Goal: Find specific page/section: Find specific page/section

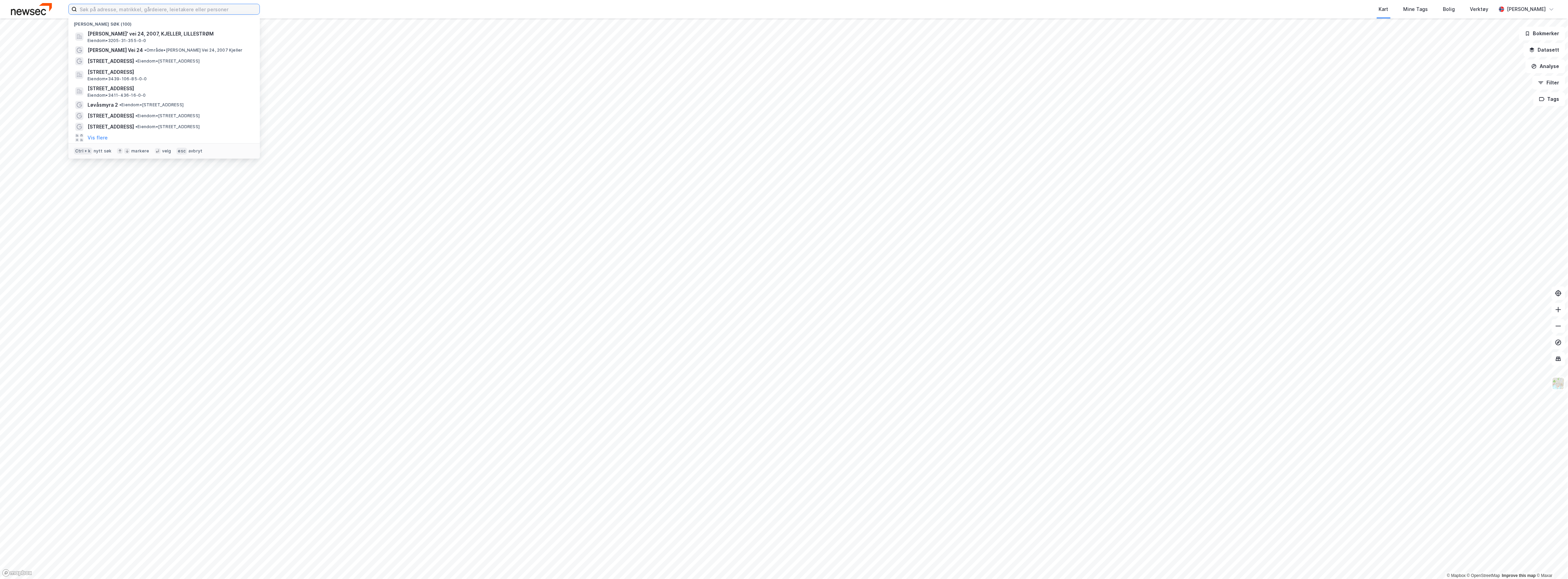
click at [153, 8] on input at bounding box center [168, 9] width 183 height 10
paste input "Sandslimarka 260"
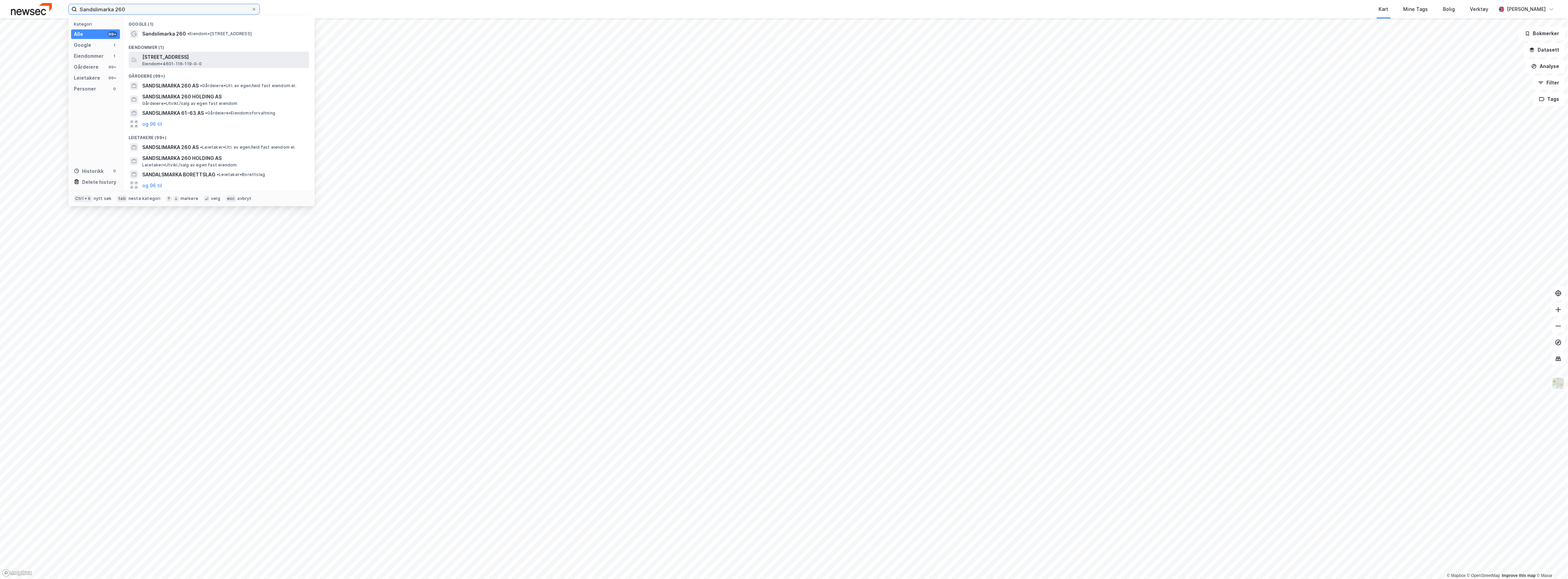
type input "Sandslimarka 260"
click at [171, 55] on span "[STREET_ADDRESS]" at bounding box center [225, 57] width 164 height 8
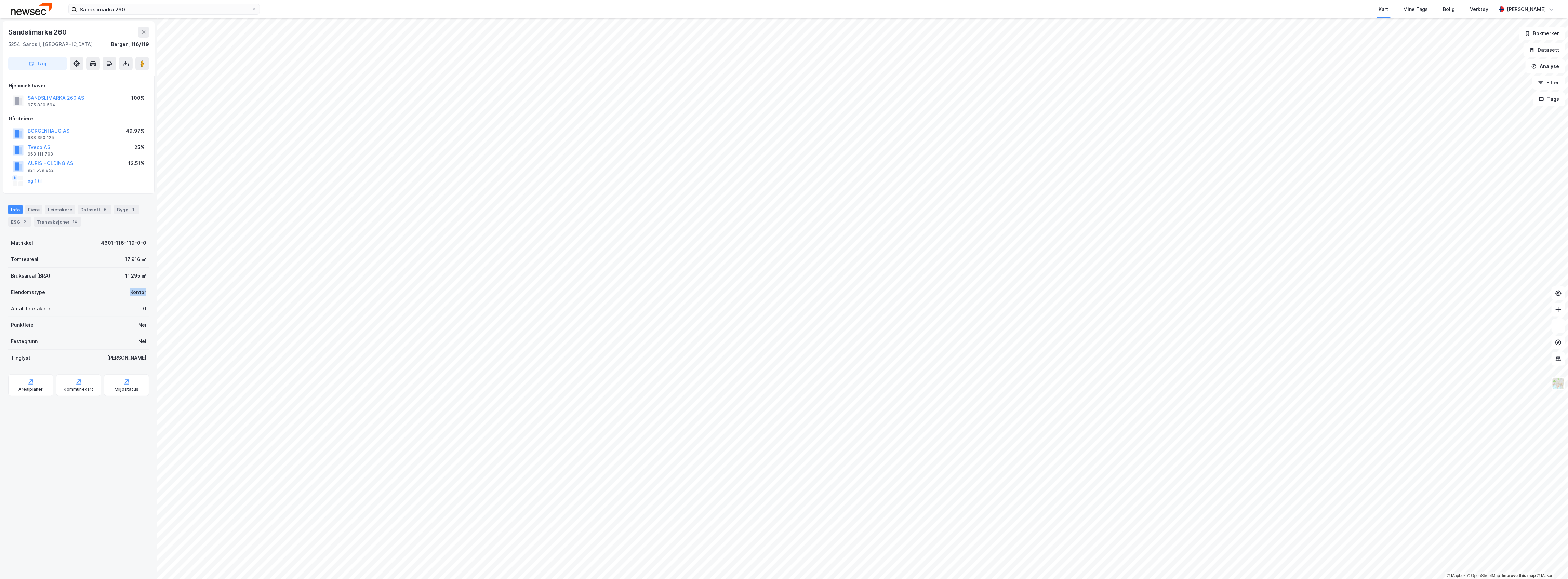
drag, startPoint x: 119, startPoint y: 288, endPoint x: 152, endPoint y: 290, distance: 33.1
click at [152, 290] on div "Sandslimarka 260 5254, Sandsli, [GEOGRAPHIC_DATA], 116/119 Tag Hjemmelshaver SA…" at bounding box center [79, 298] width 157 height 560
